Goal: Transaction & Acquisition: Purchase product/service

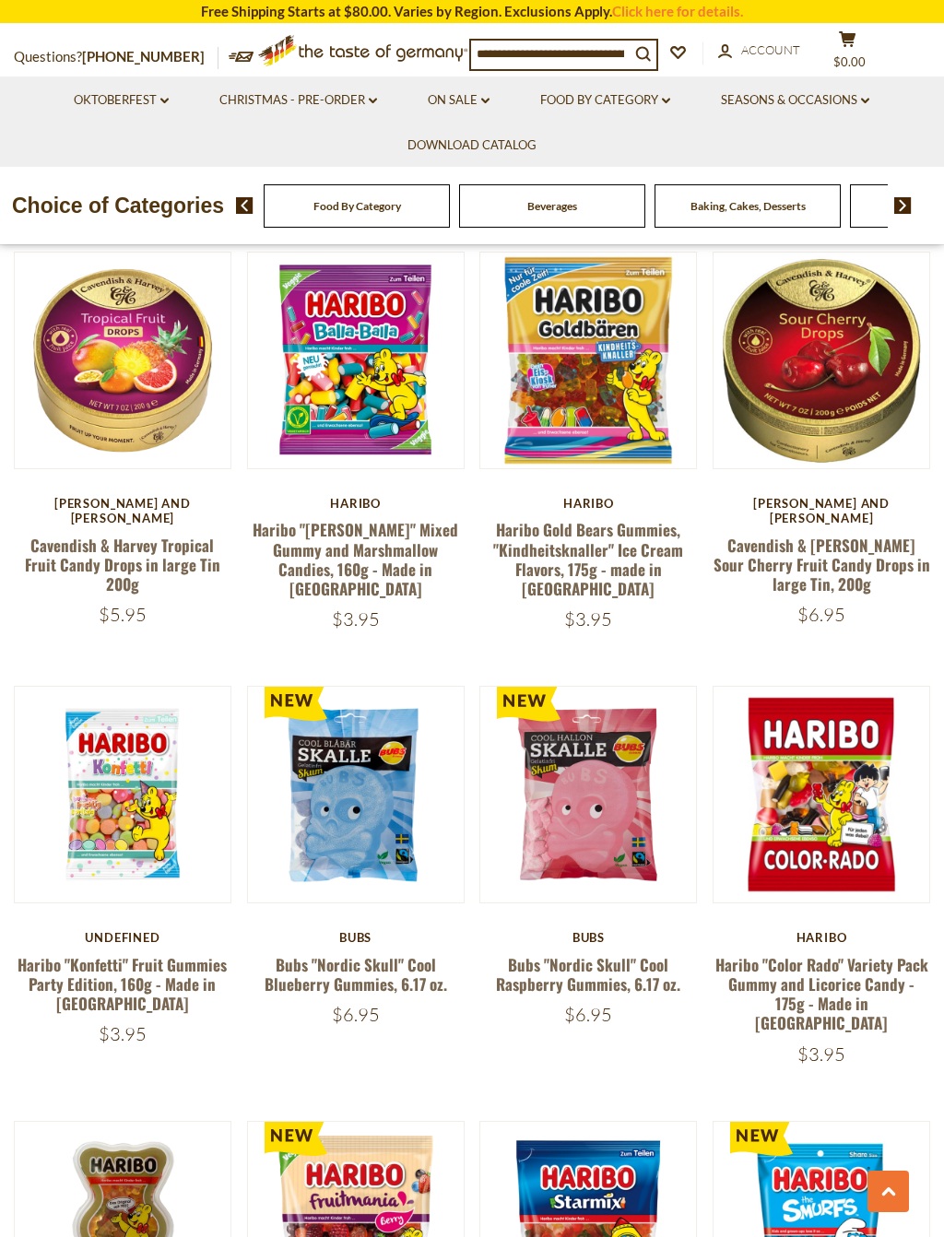
scroll to position [1709, 0]
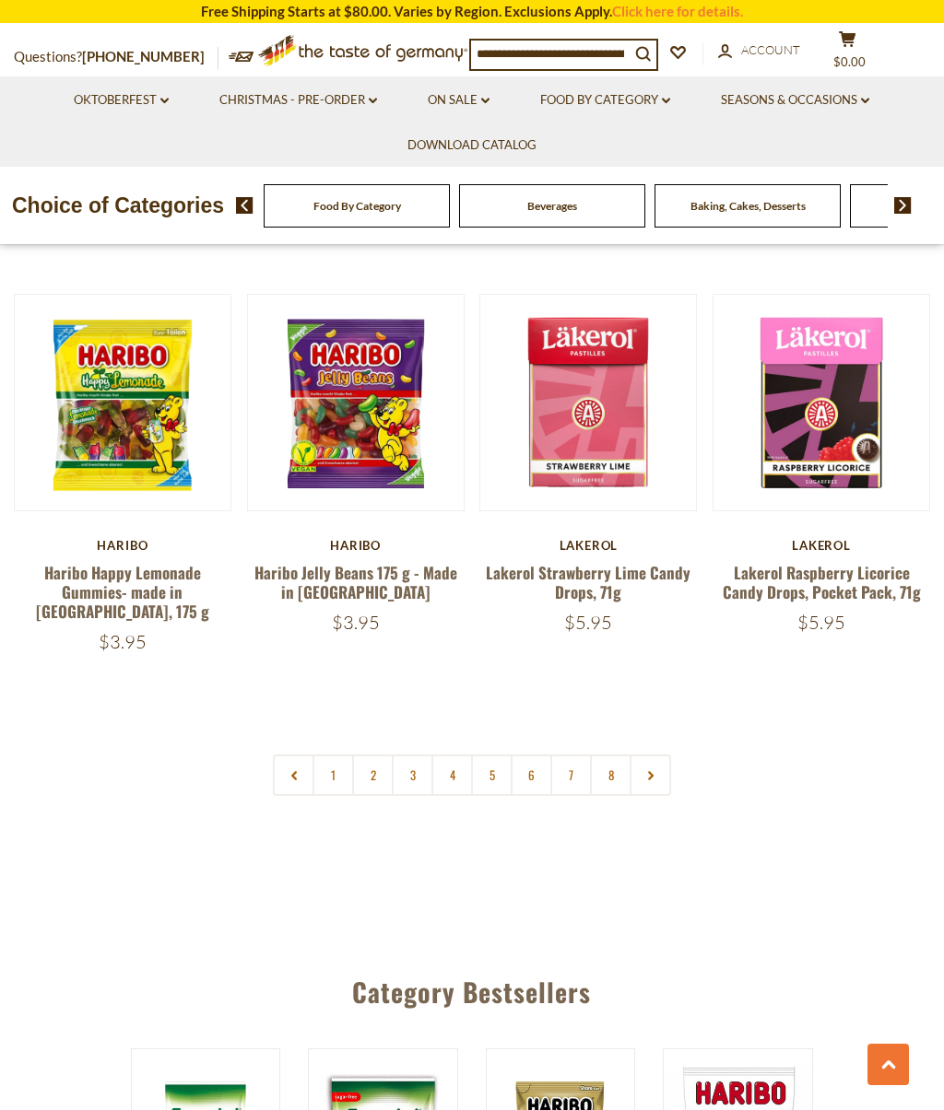
click at [334, 755] on link "1" at bounding box center [332, 775] width 41 height 41
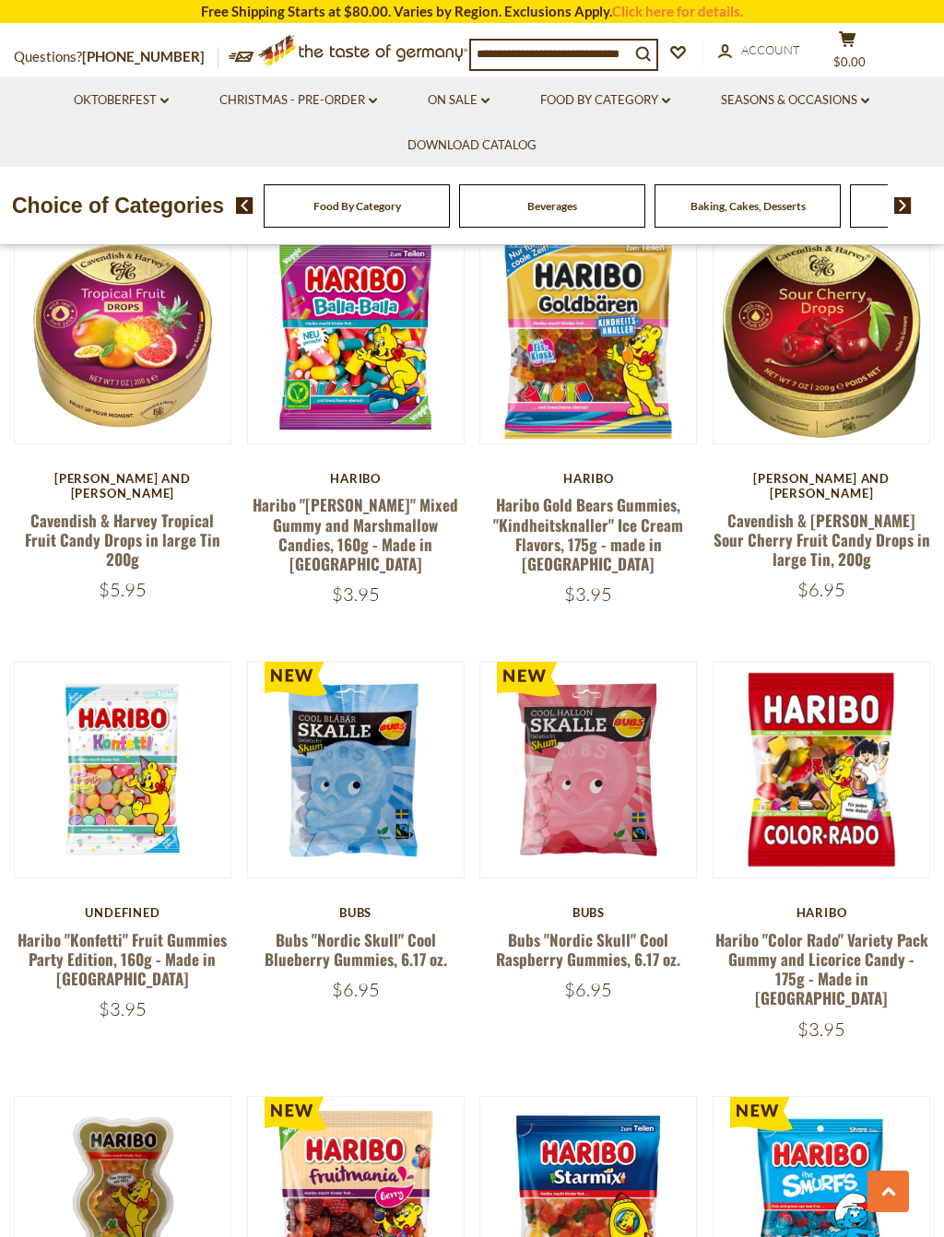
scroll to position [1747, 0]
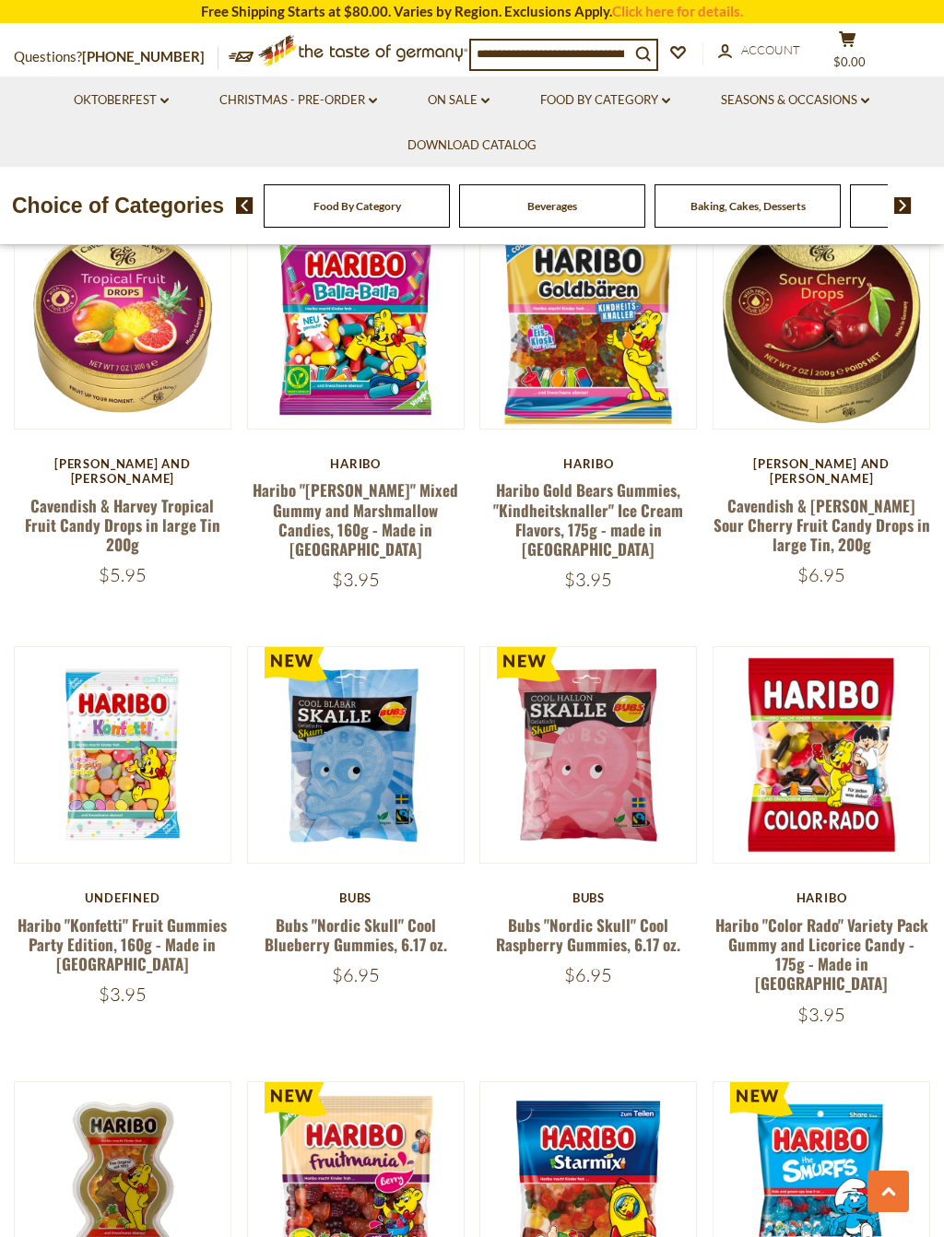
click at [613, 498] on button "Quick View" at bounding box center [588, 476] width 124 height 41
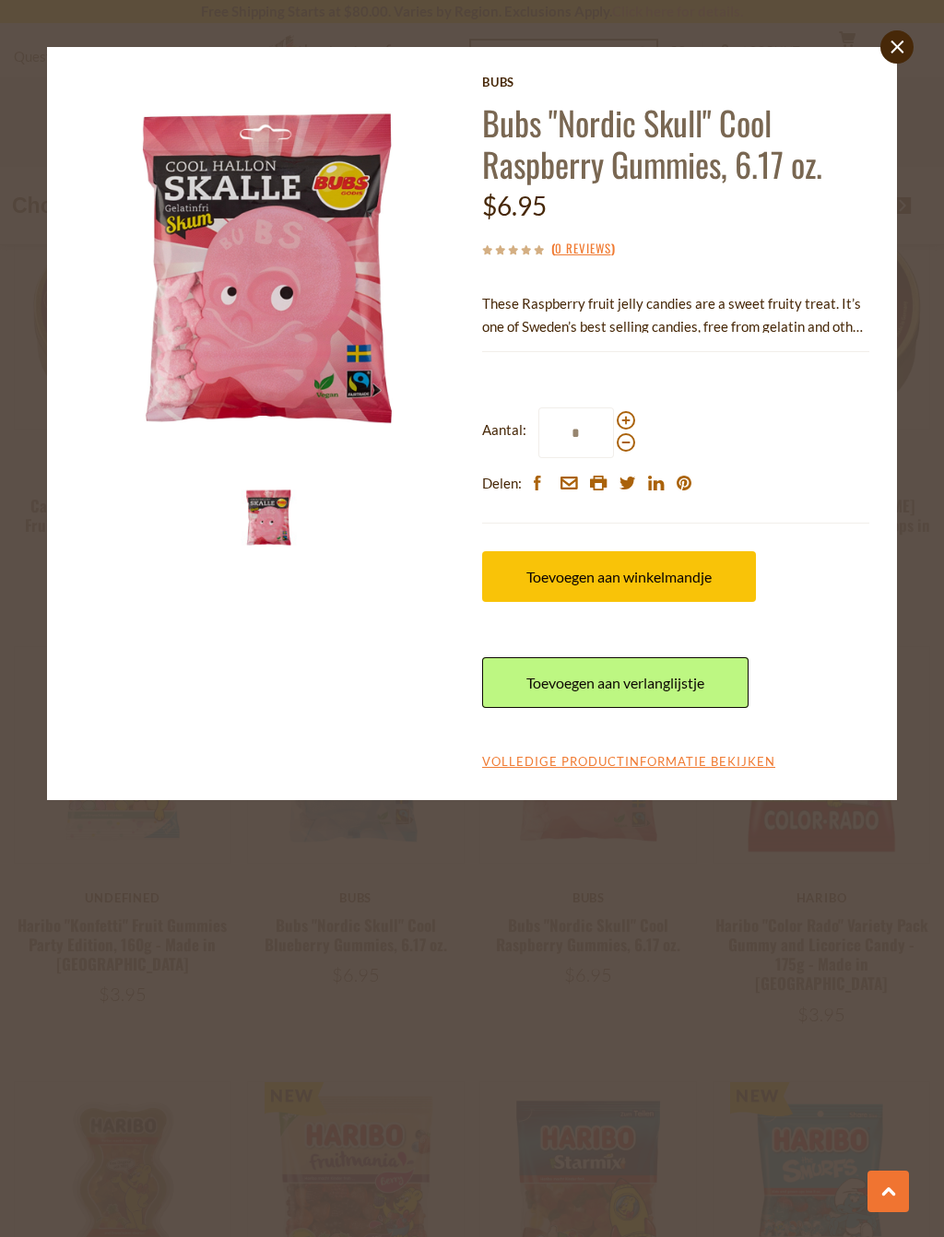
click at [884, 46] on link "close" at bounding box center [896, 46] width 33 height 33
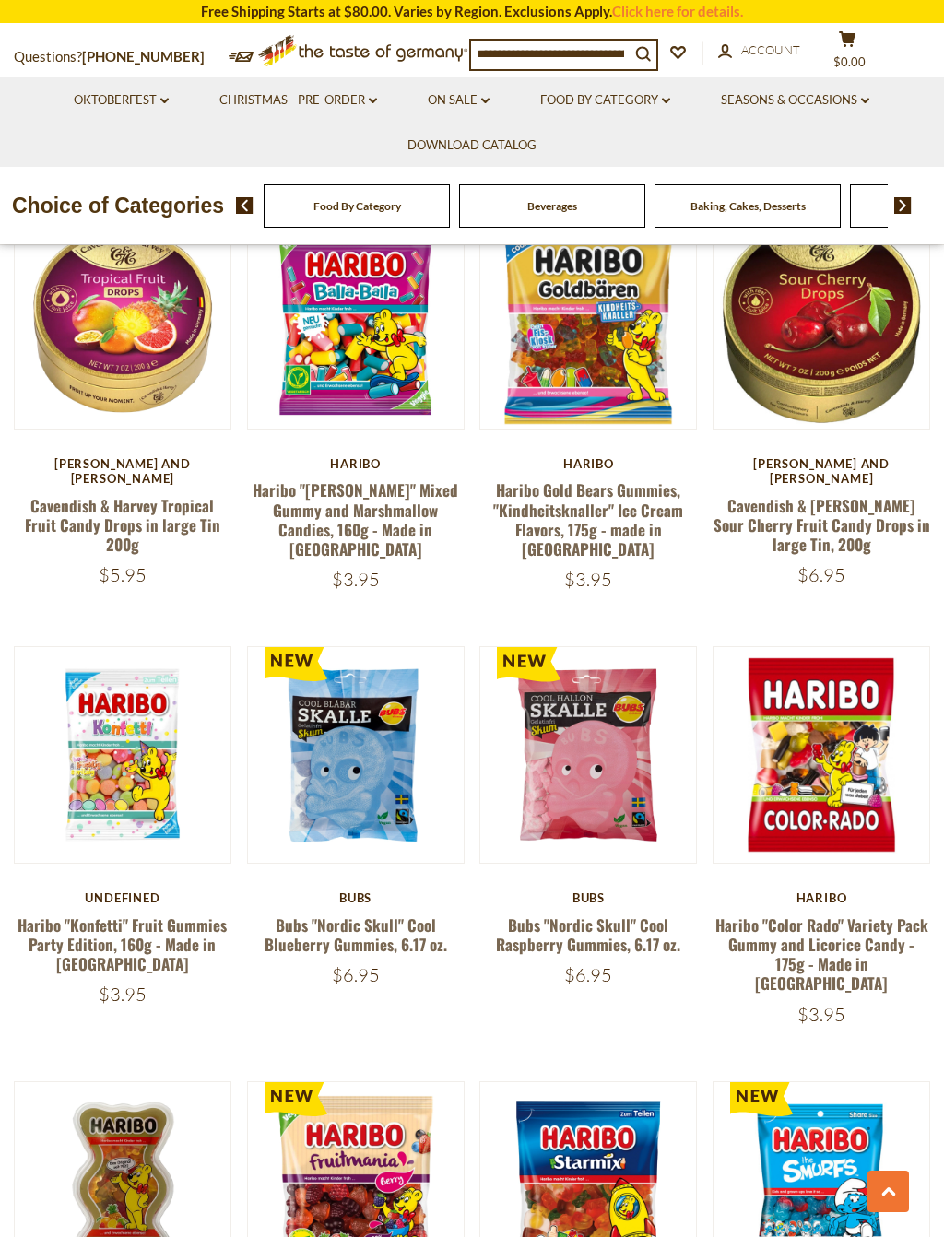
click at [889, 54] on div at bounding box center [472, 618] width 944 height 1237
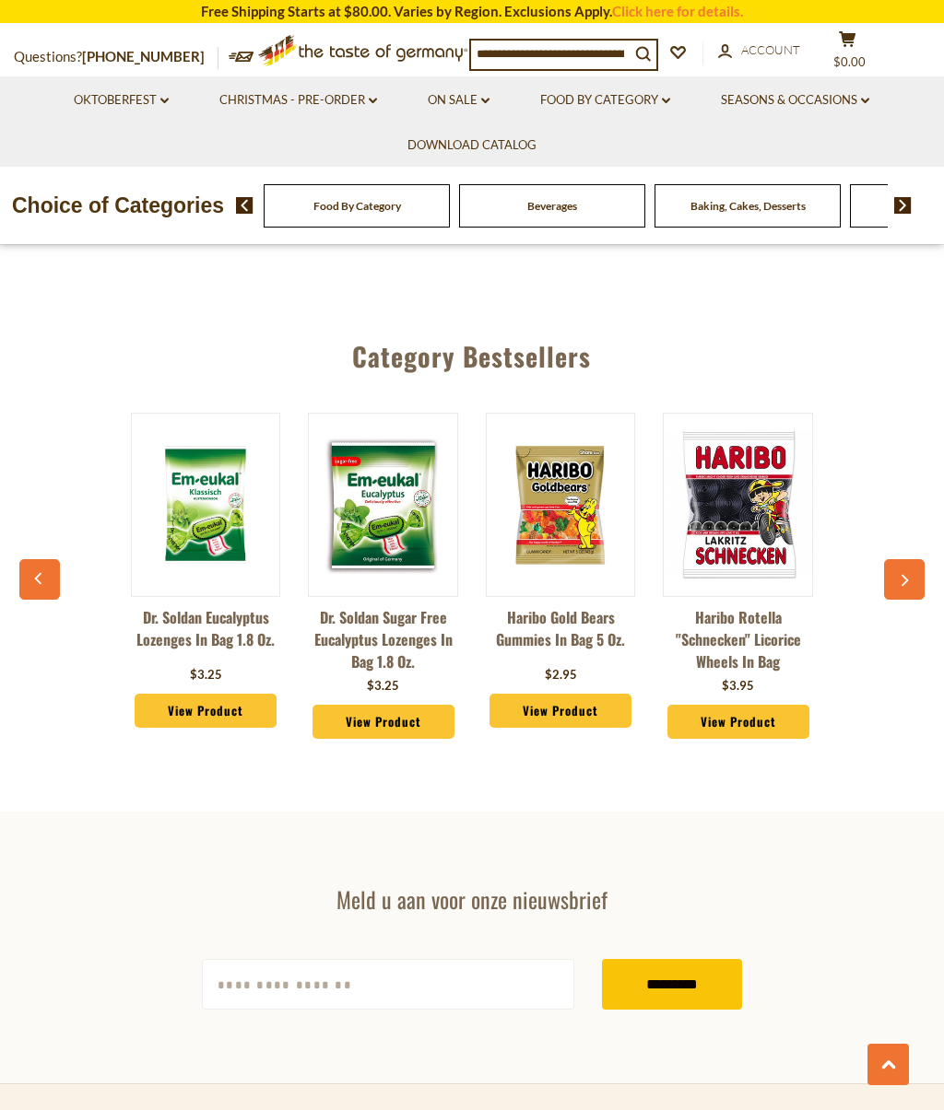
scroll to position [4436, 0]
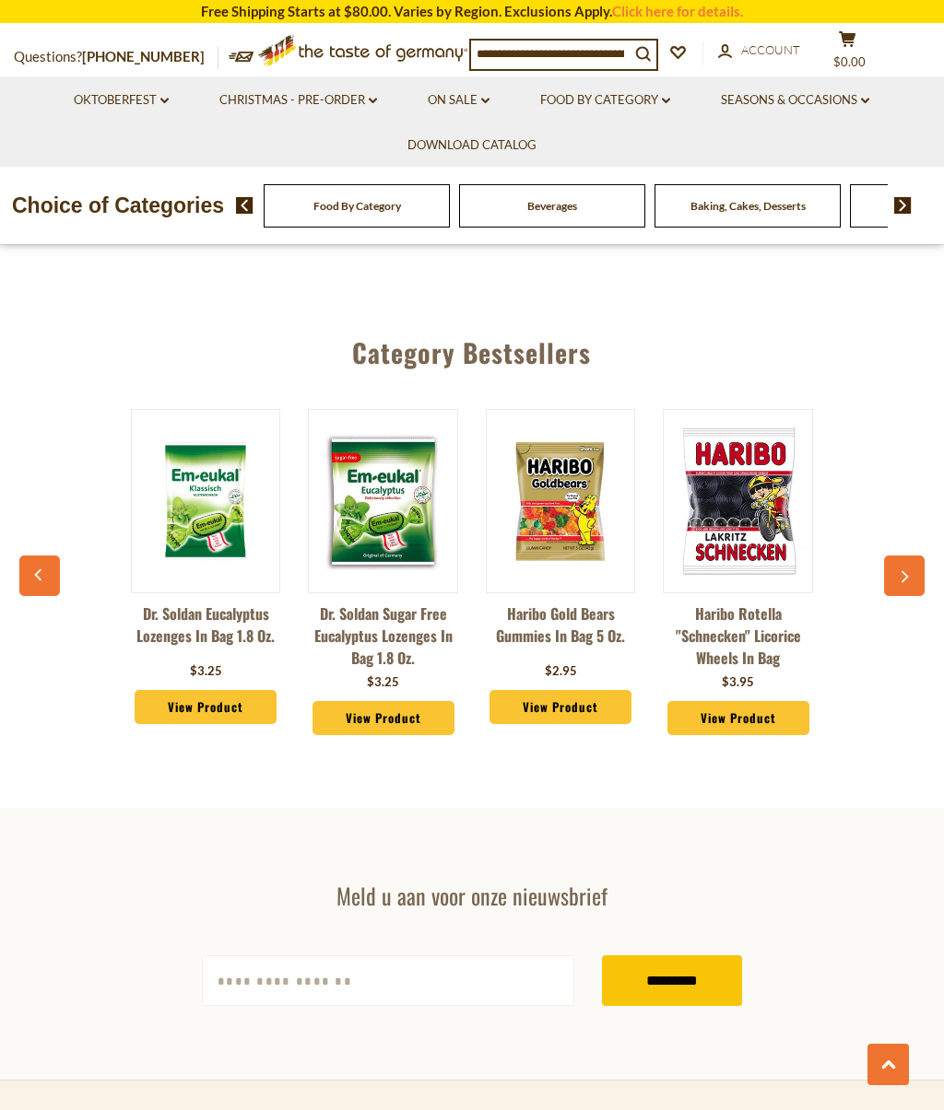
click at [902, 571] on icon "button" at bounding box center [904, 577] width 12 height 13
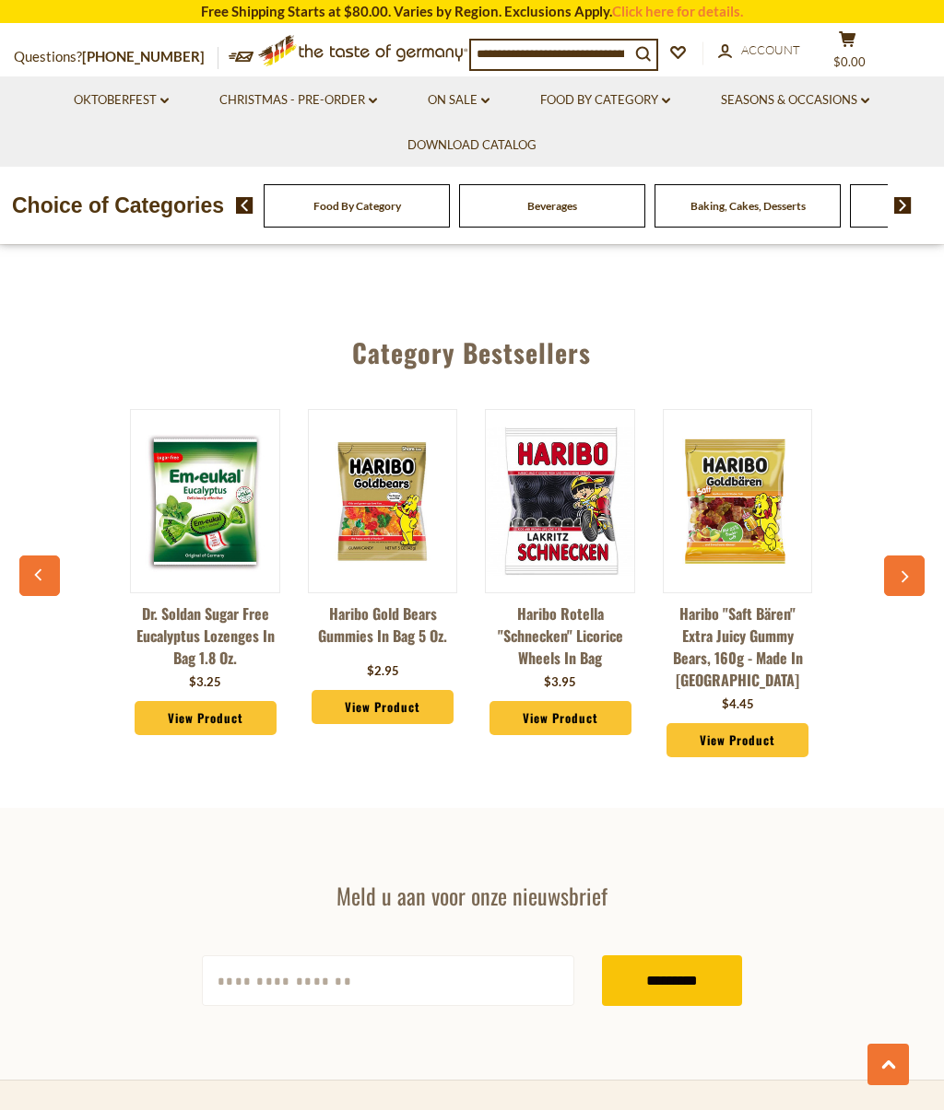
click at [909, 556] on button "button" at bounding box center [904, 576] width 41 height 41
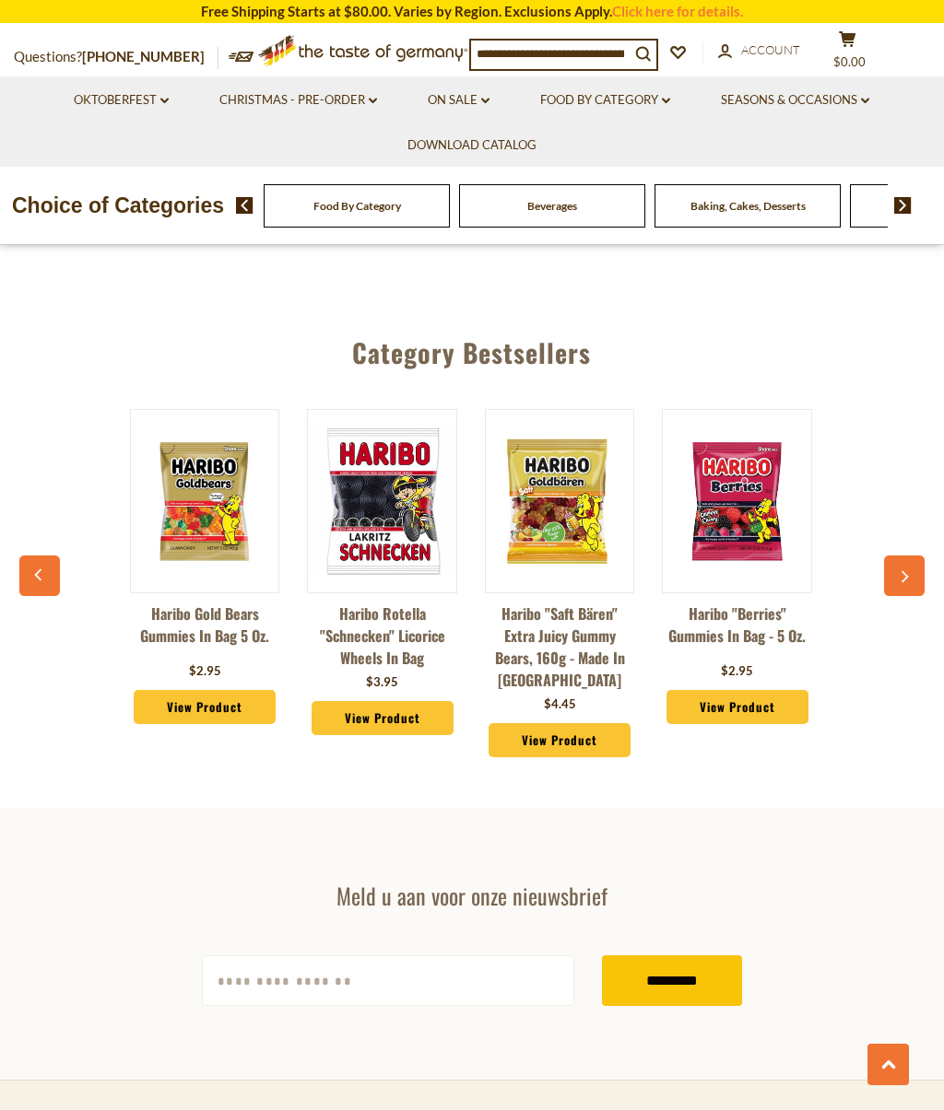
click at [909, 571] on icon "button" at bounding box center [904, 577] width 12 height 13
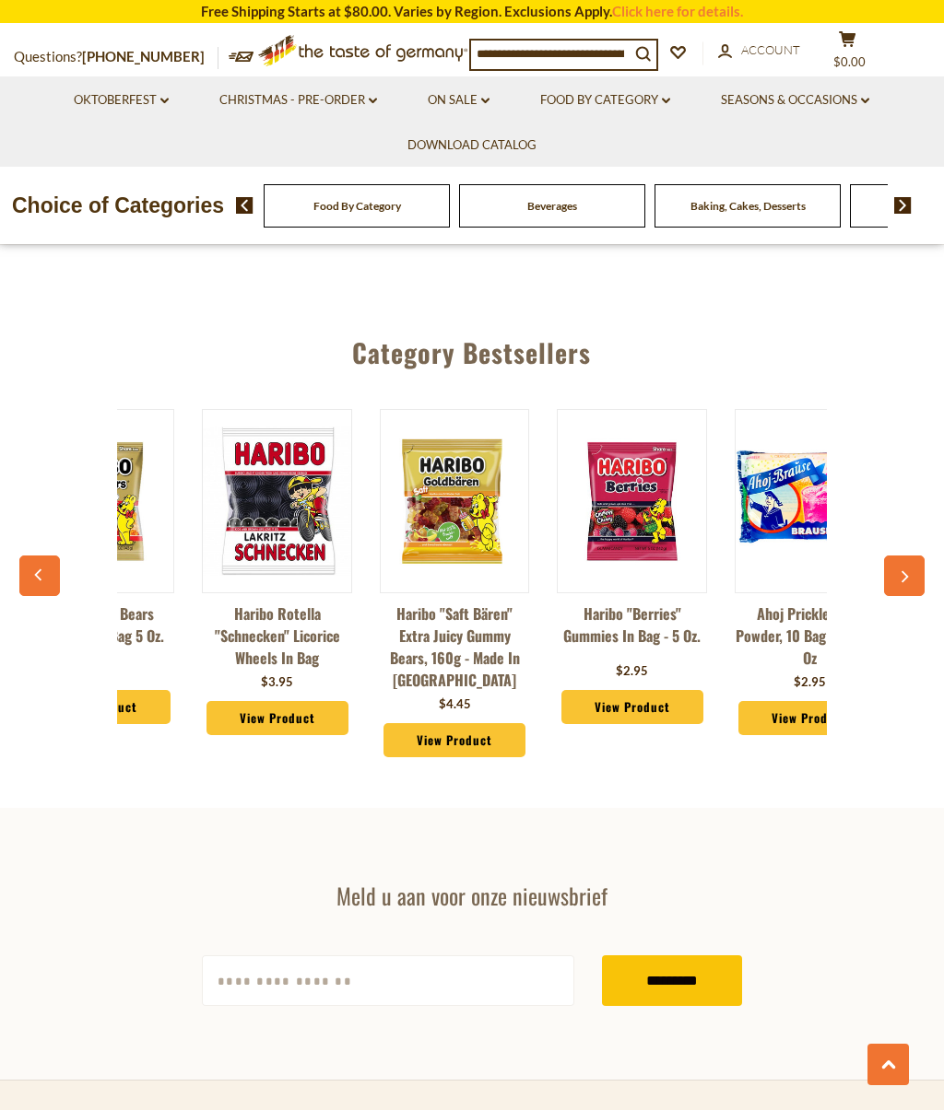
scroll to position [0, 534]
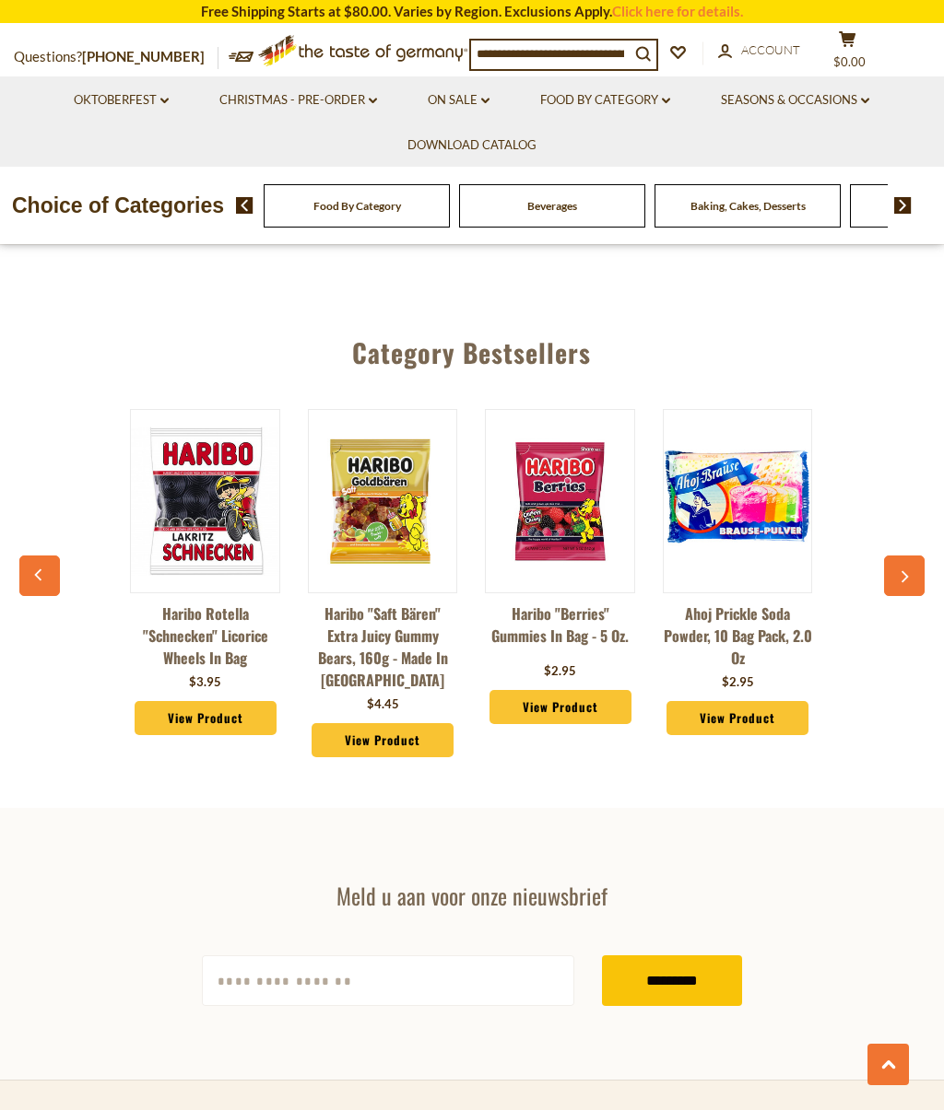
click at [899, 571] on icon "button" at bounding box center [904, 577] width 12 height 13
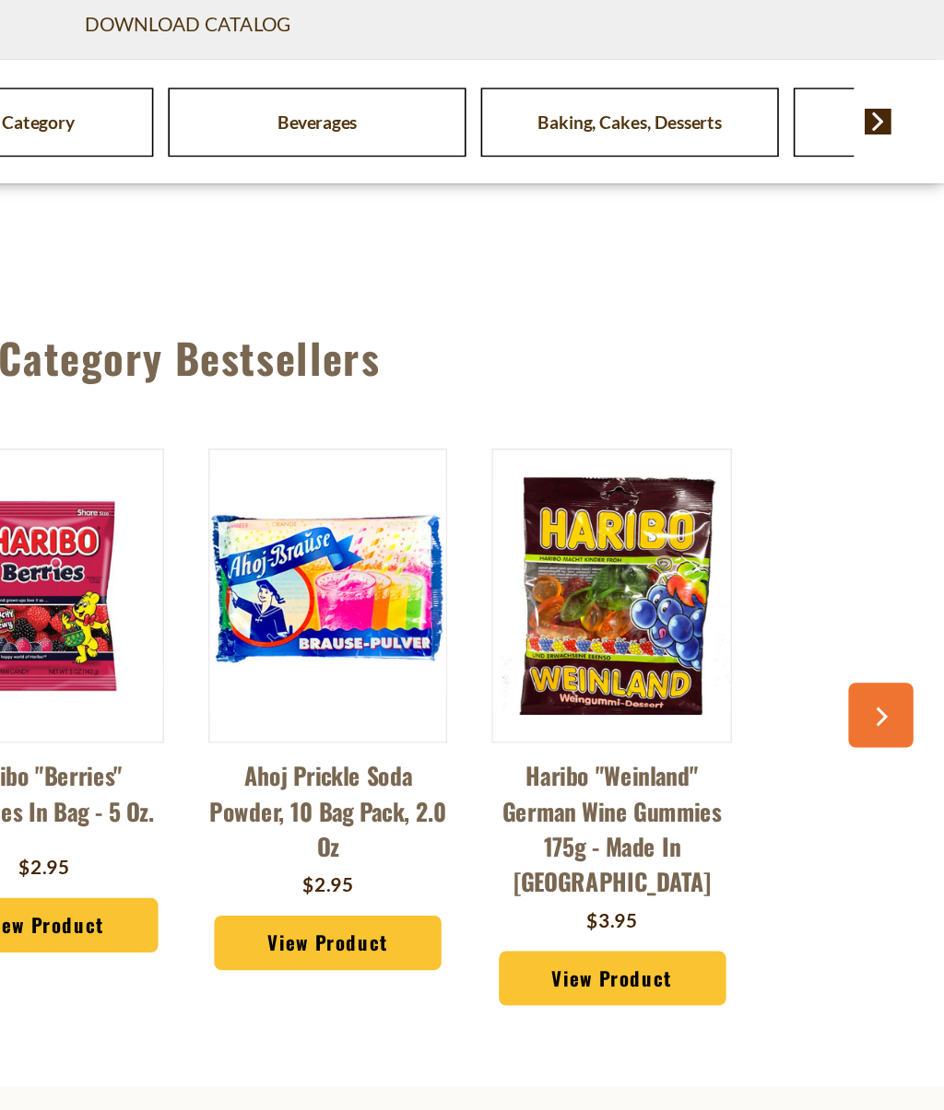
scroll to position [4356, 0]
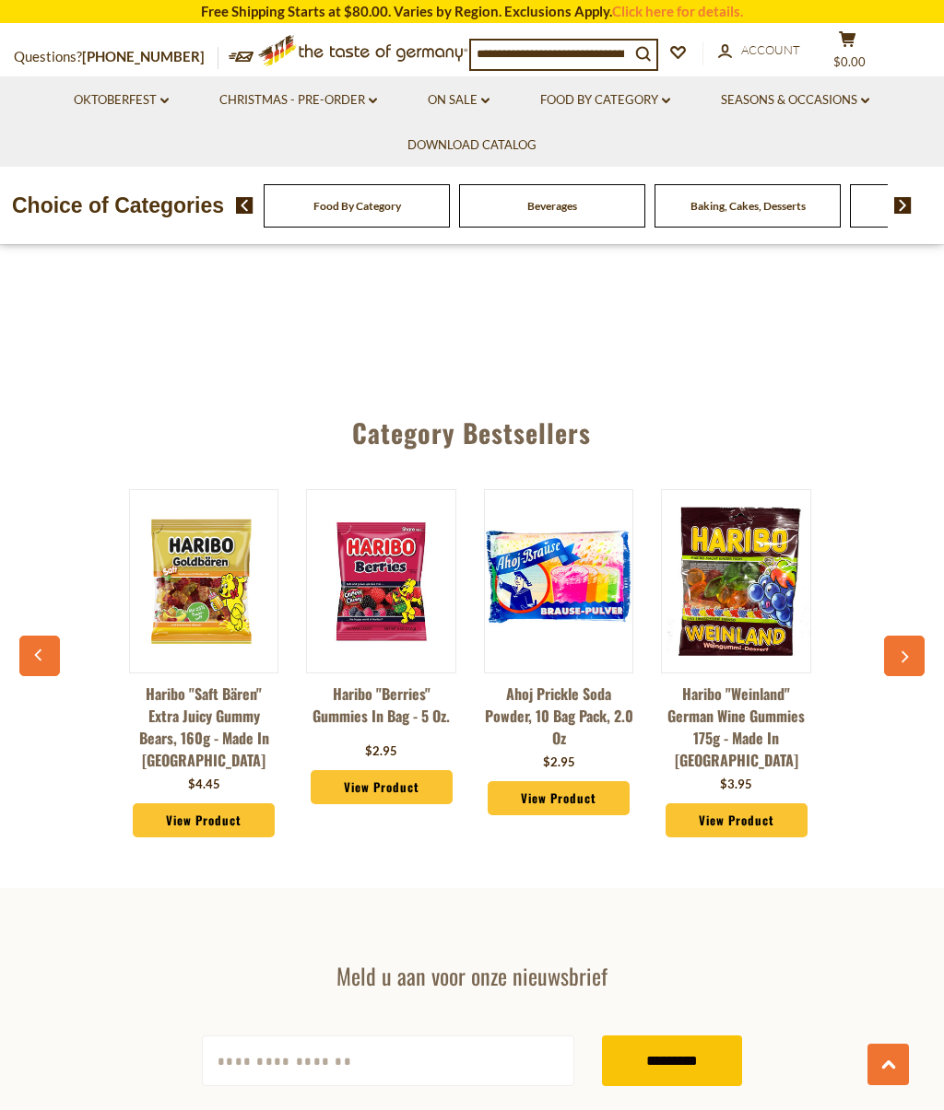
click at [909, 651] on icon "button" at bounding box center [904, 657] width 12 height 13
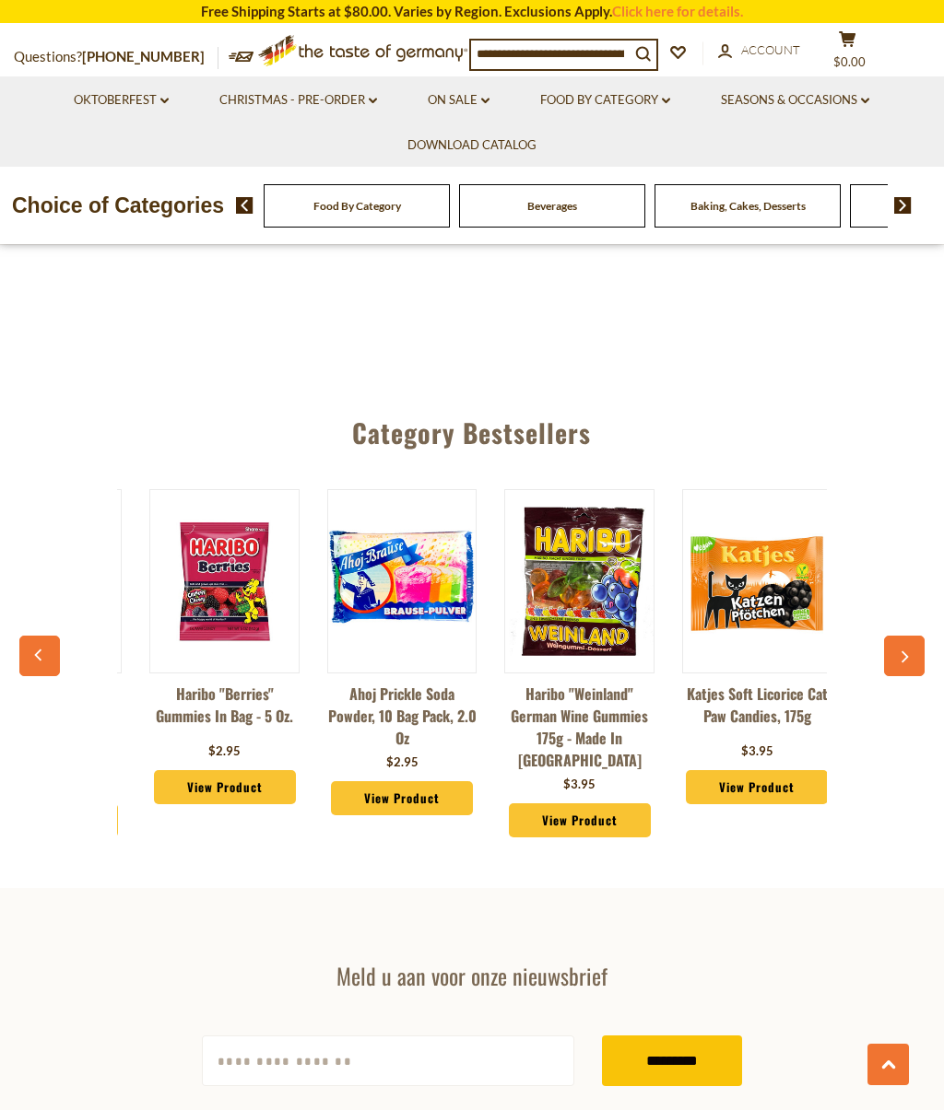
scroll to position [0, 889]
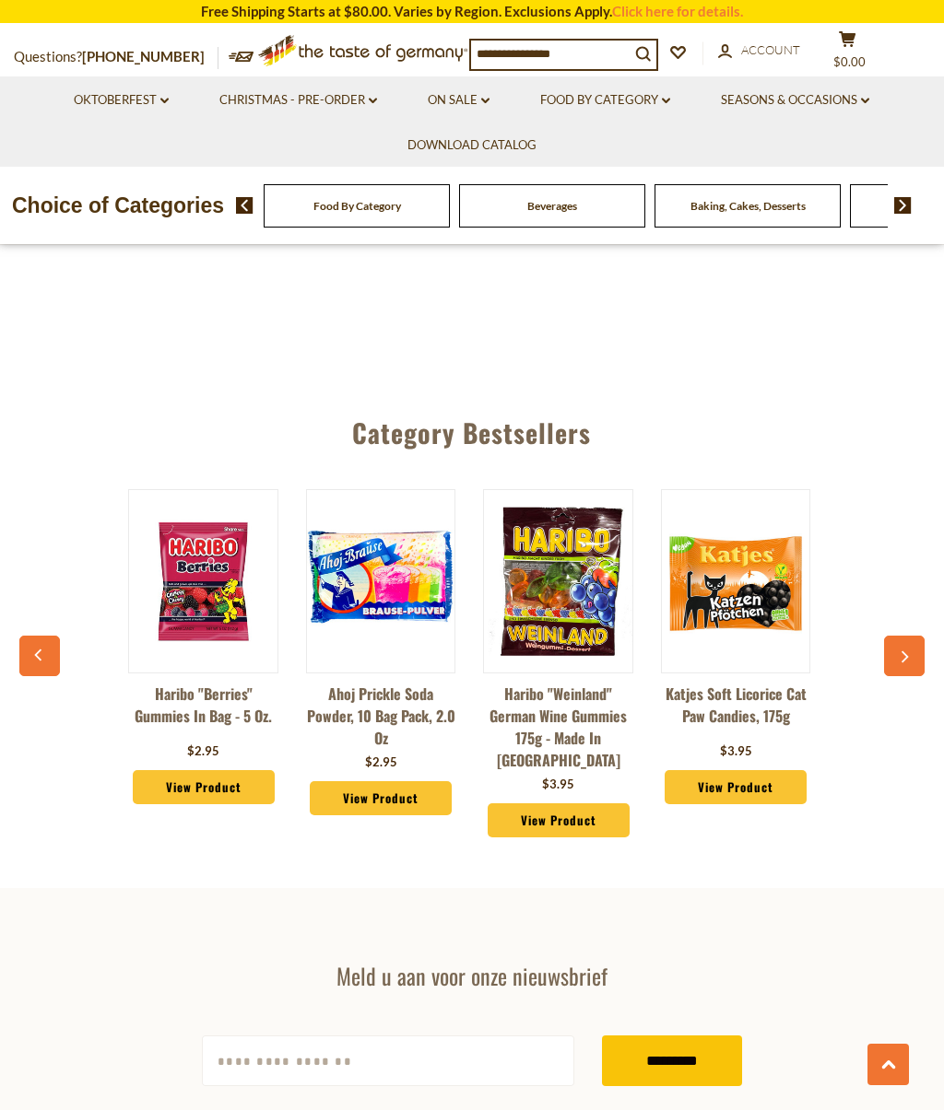
click at [899, 651] on icon "button" at bounding box center [904, 657] width 12 height 13
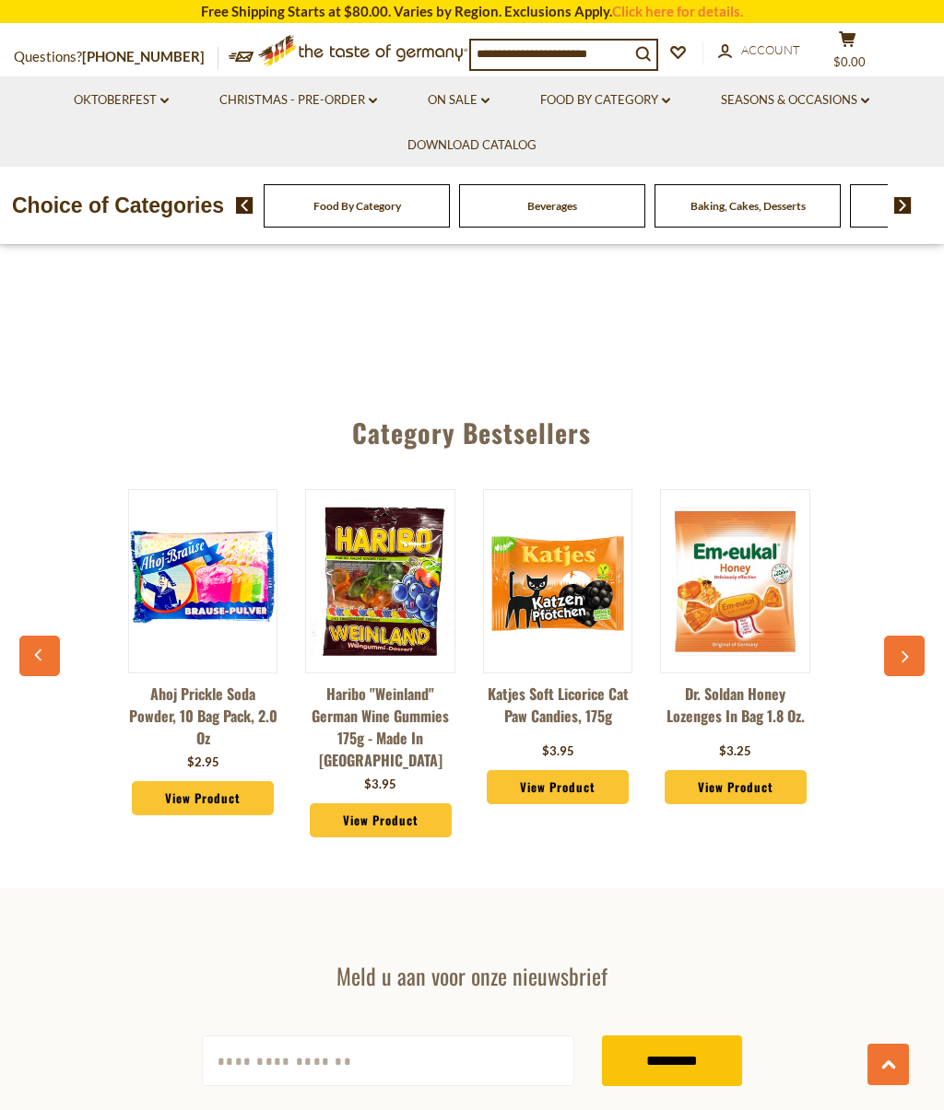
click at [904, 636] on button "button" at bounding box center [904, 656] width 41 height 41
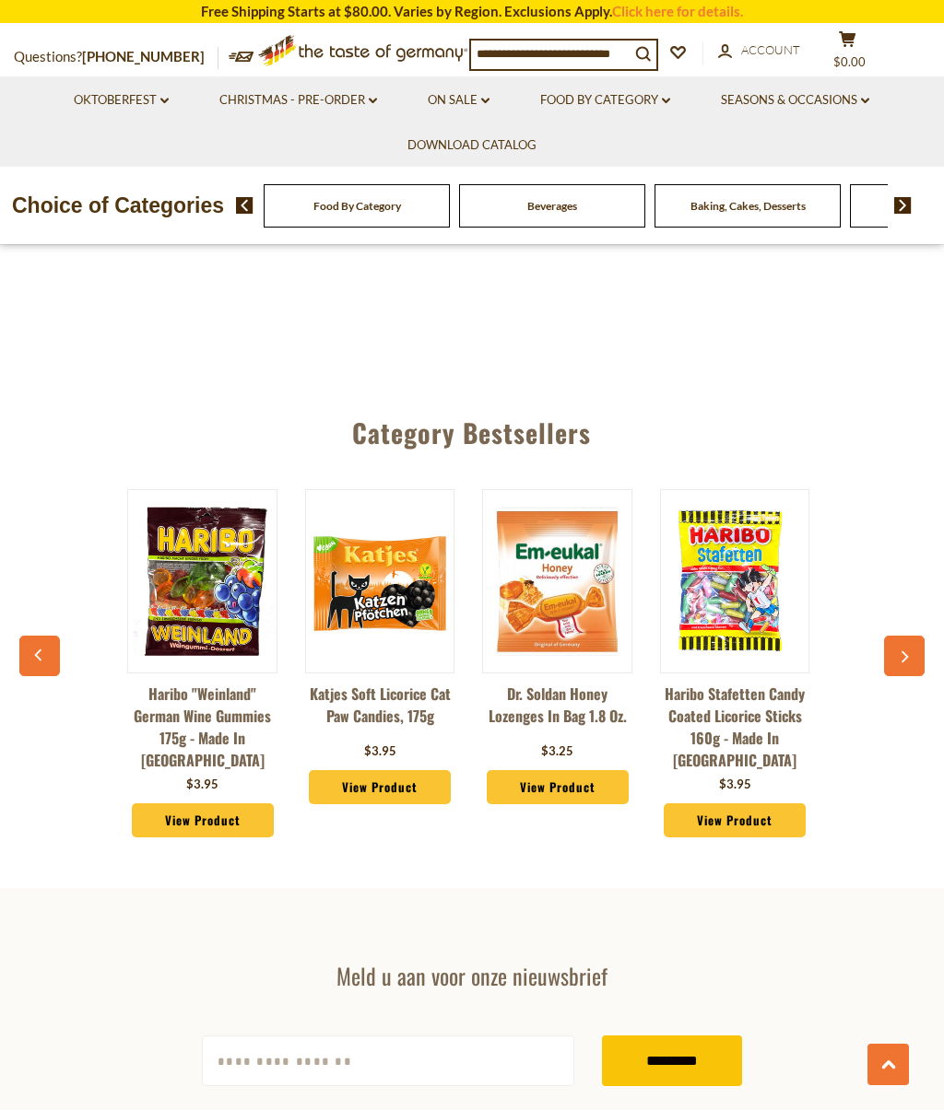
click at [899, 651] on icon "button" at bounding box center [904, 657] width 12 height 13
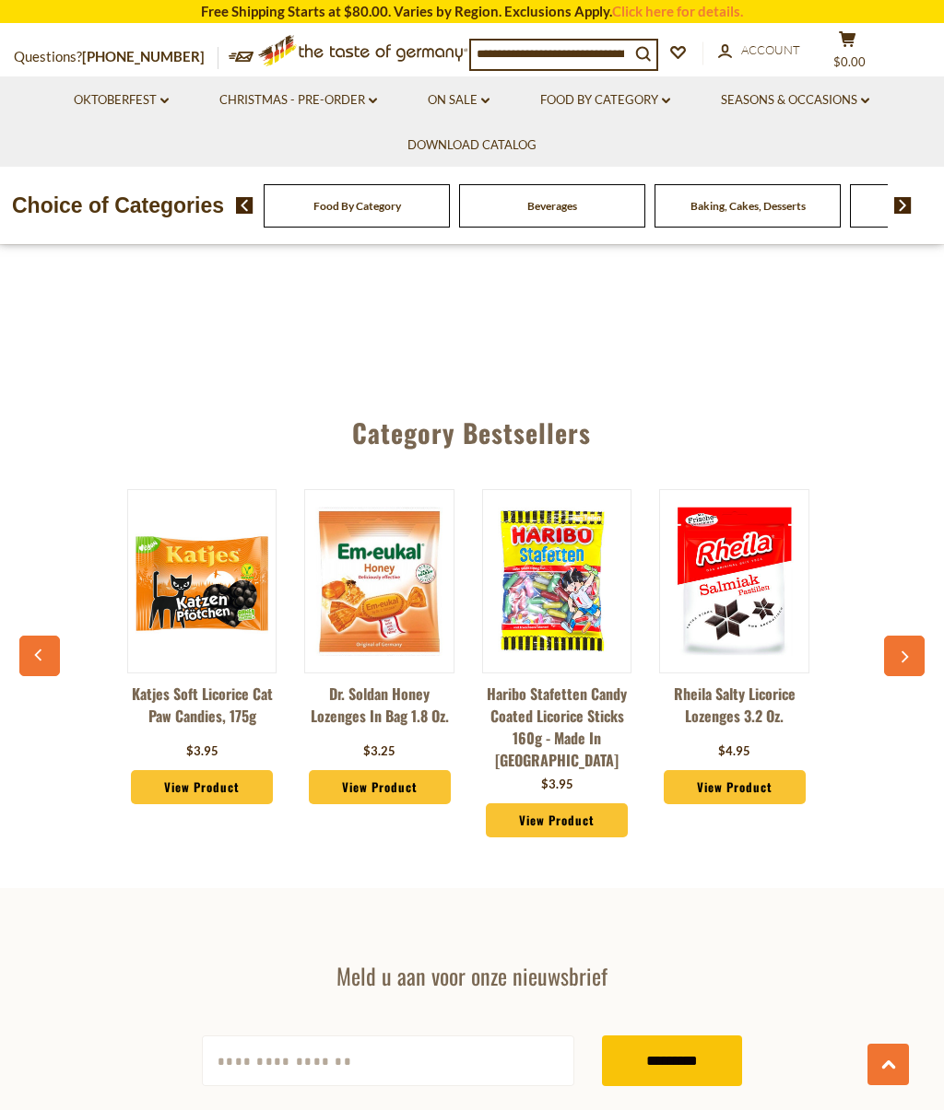
click at [898, 651] on icon "button" at bounding box center [904, 657] width 12 height 13
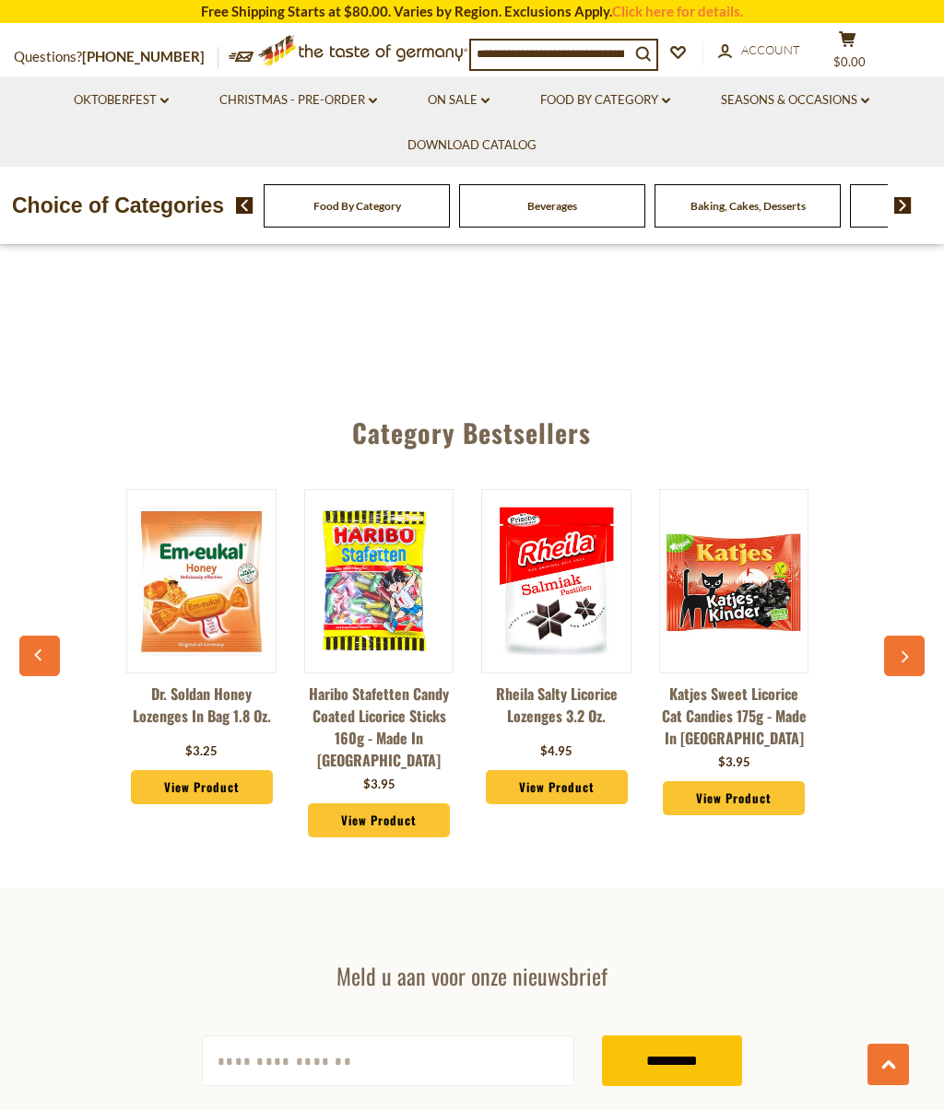
click at [903, 651] on icon "button" at bounding box center [904, 657] width 12 height 13
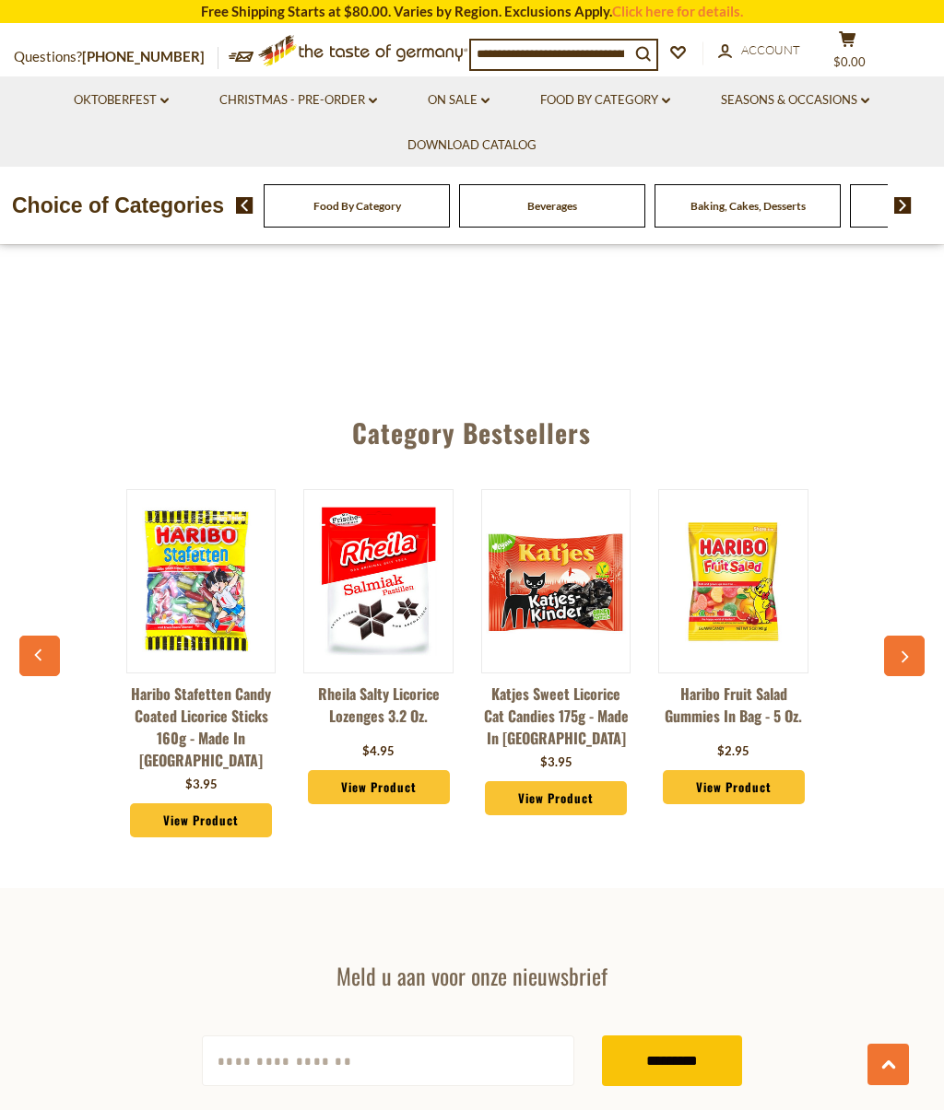
click at [914, 636] on button "button" at bounding box center [904, 656] width 41 height 41
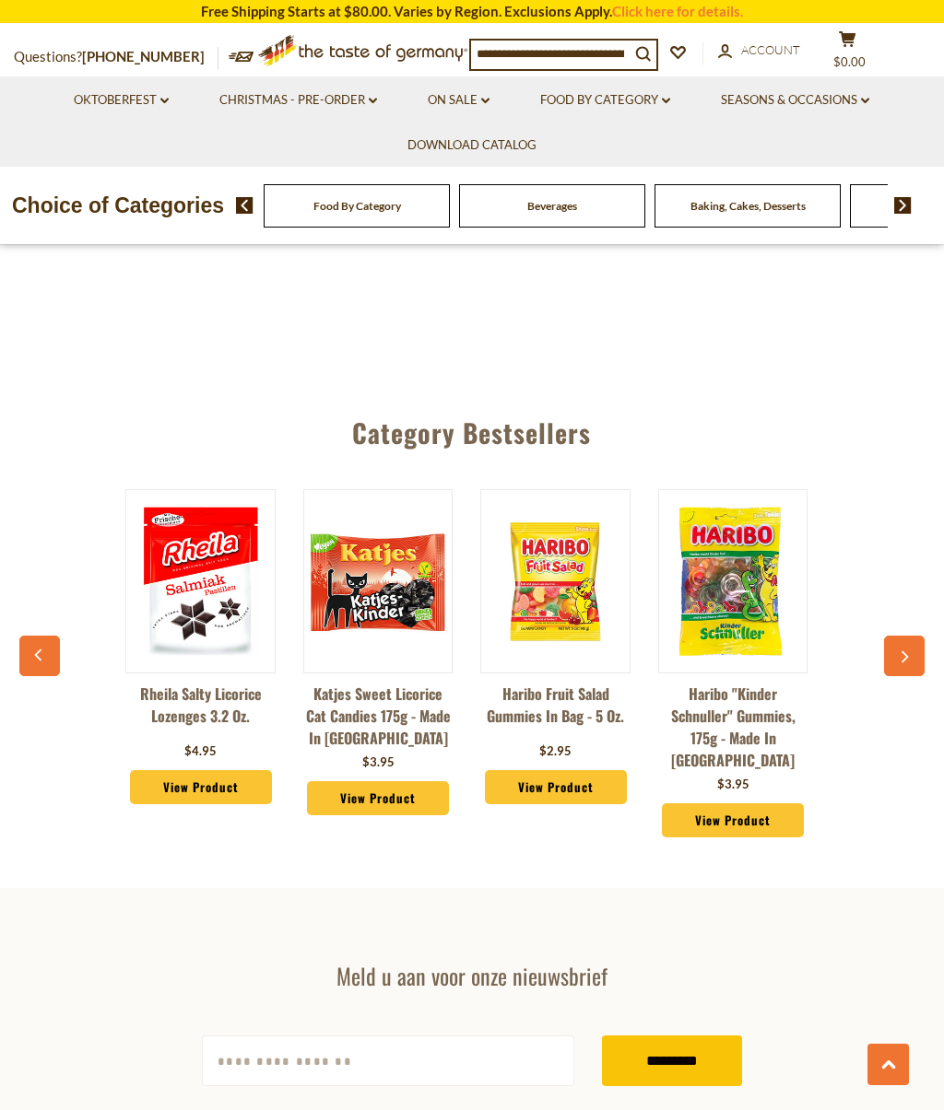
click at [909, 651] on icon "button" at bounding box center [904, 657] width 12 height 13
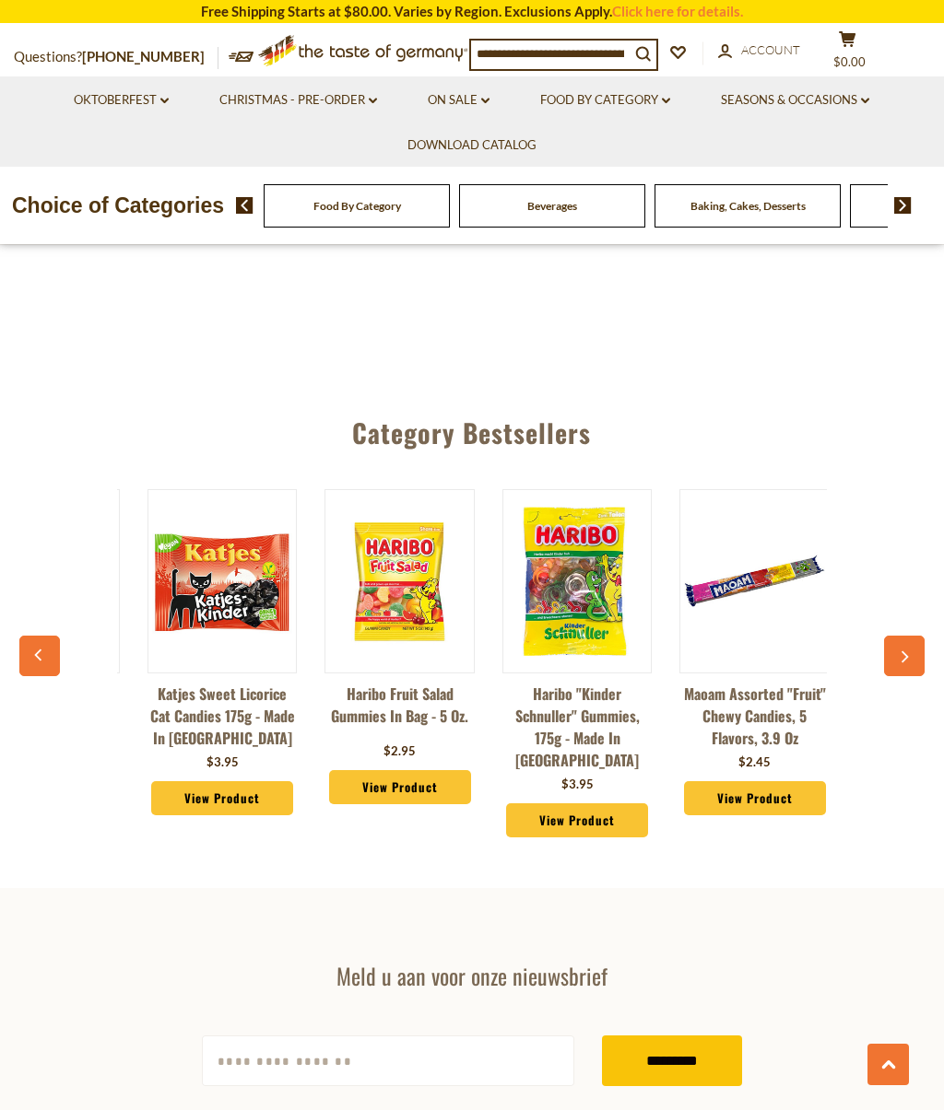
scroll to position [0, 2128]
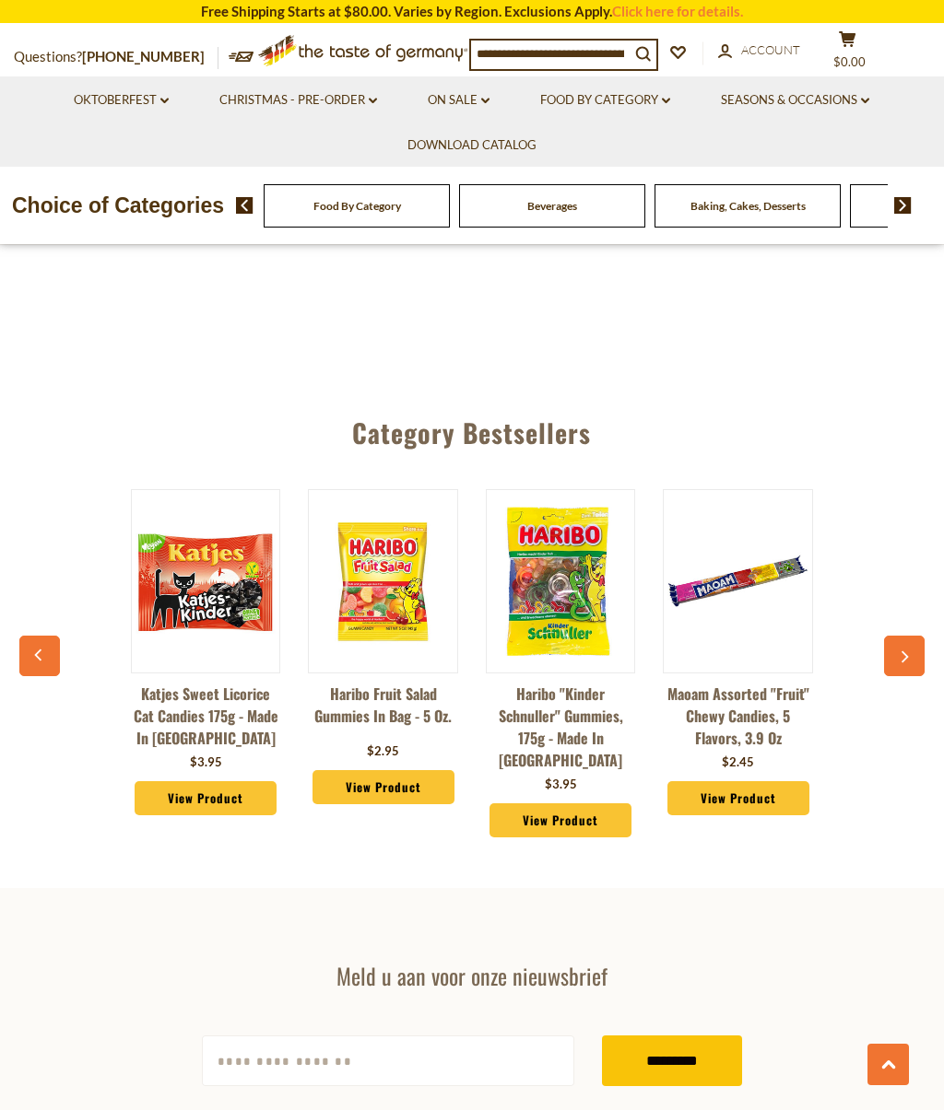
click at [888, 636] on button "button" at bounding box center [904, 656] width 41 height 41
click at [899, 651] on icon "button" at bounding box center [904, 657] width 12 height 13
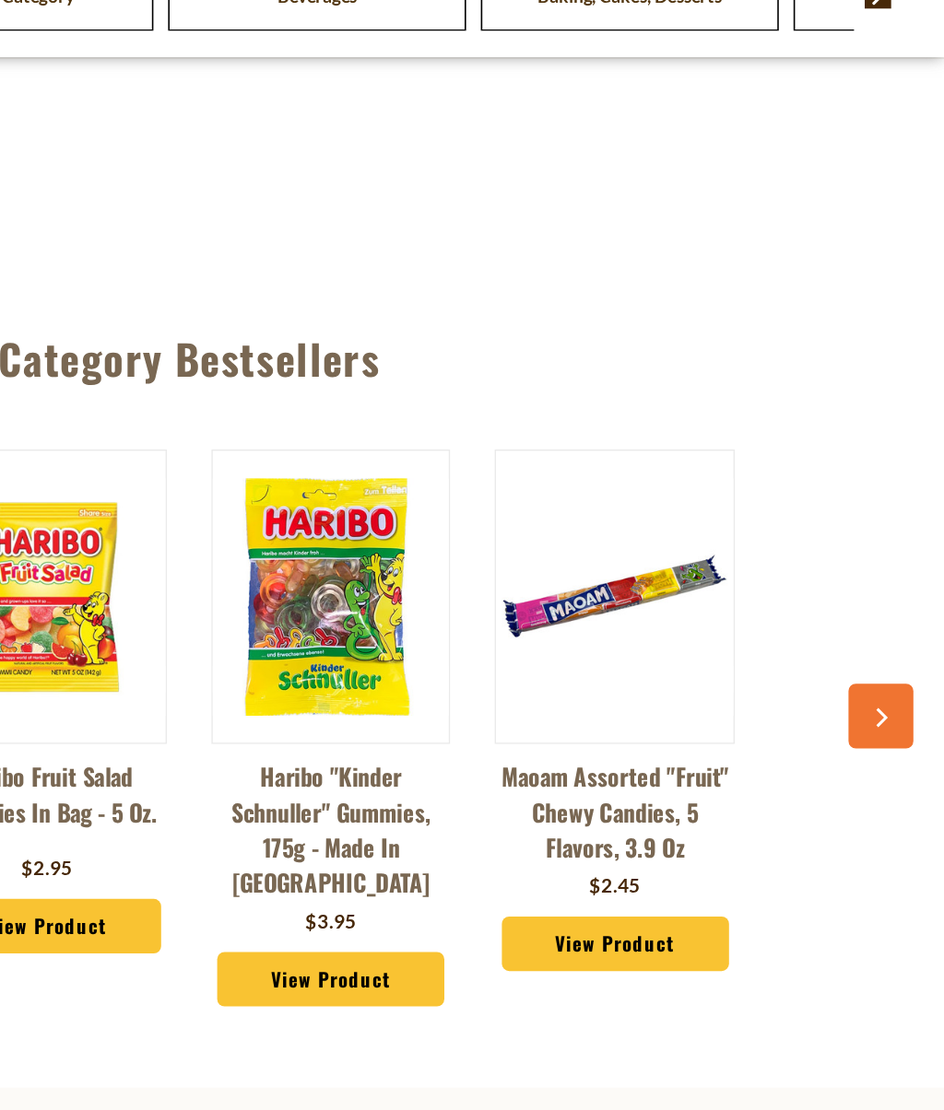
scroll to position [4356, 0]
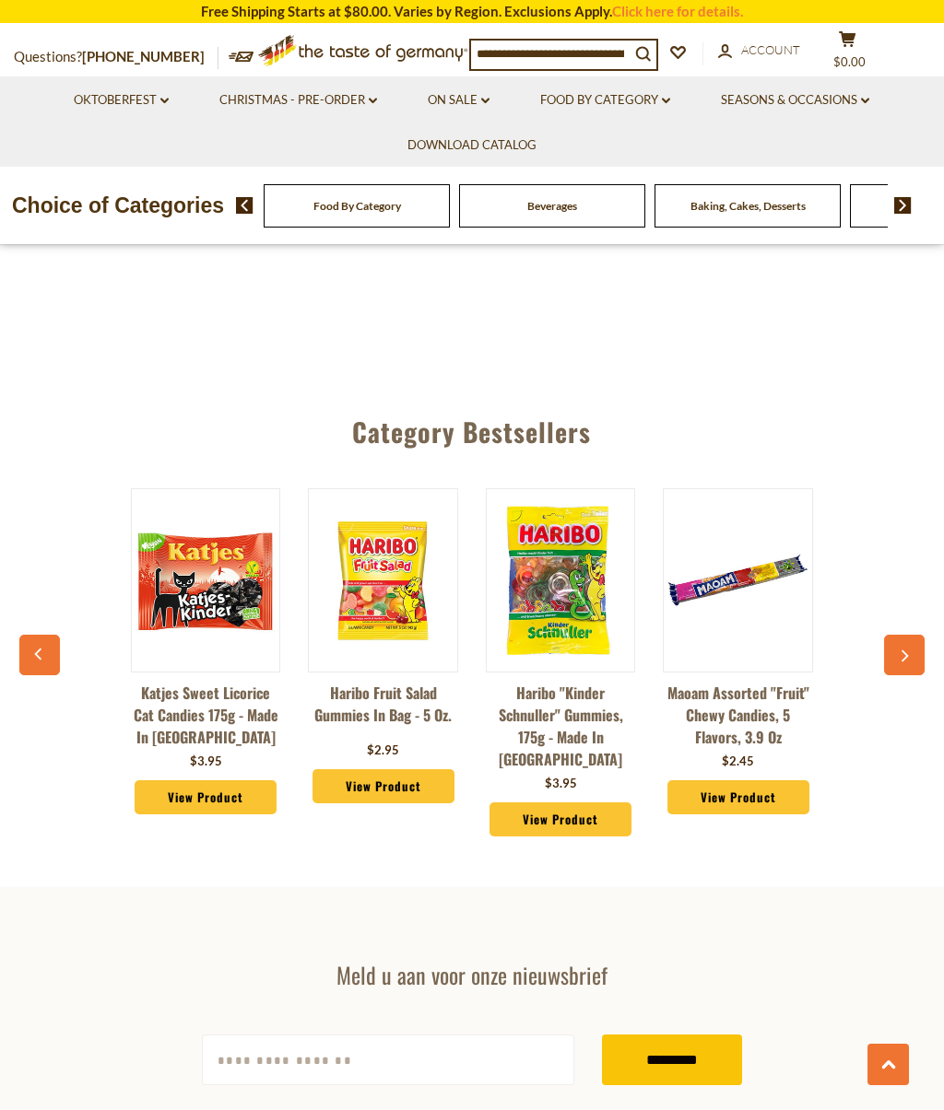
click at [912, 635] on button "button" at bounding box center [904, 655] width 41 height 41
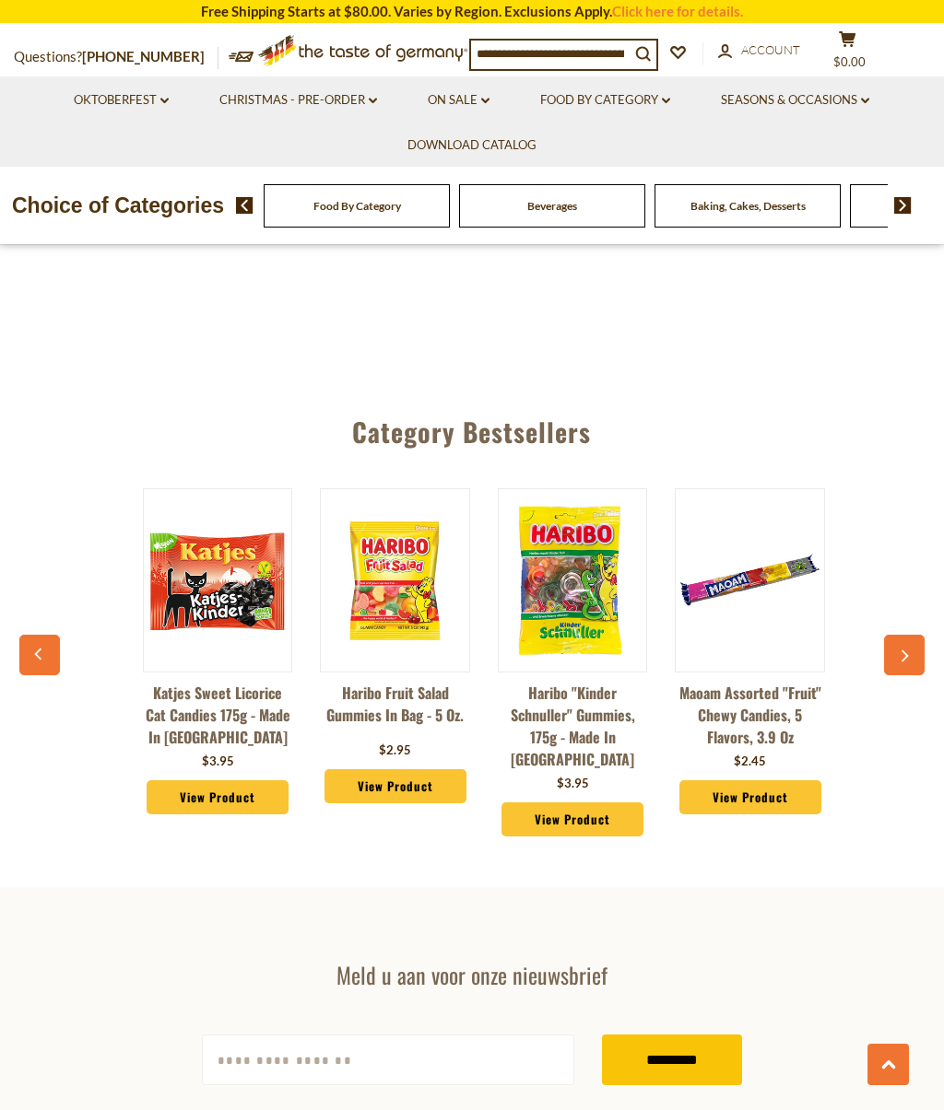
scroll to position [0, 2128]
